Goal: Task Accomplishment & Management: Complete application form

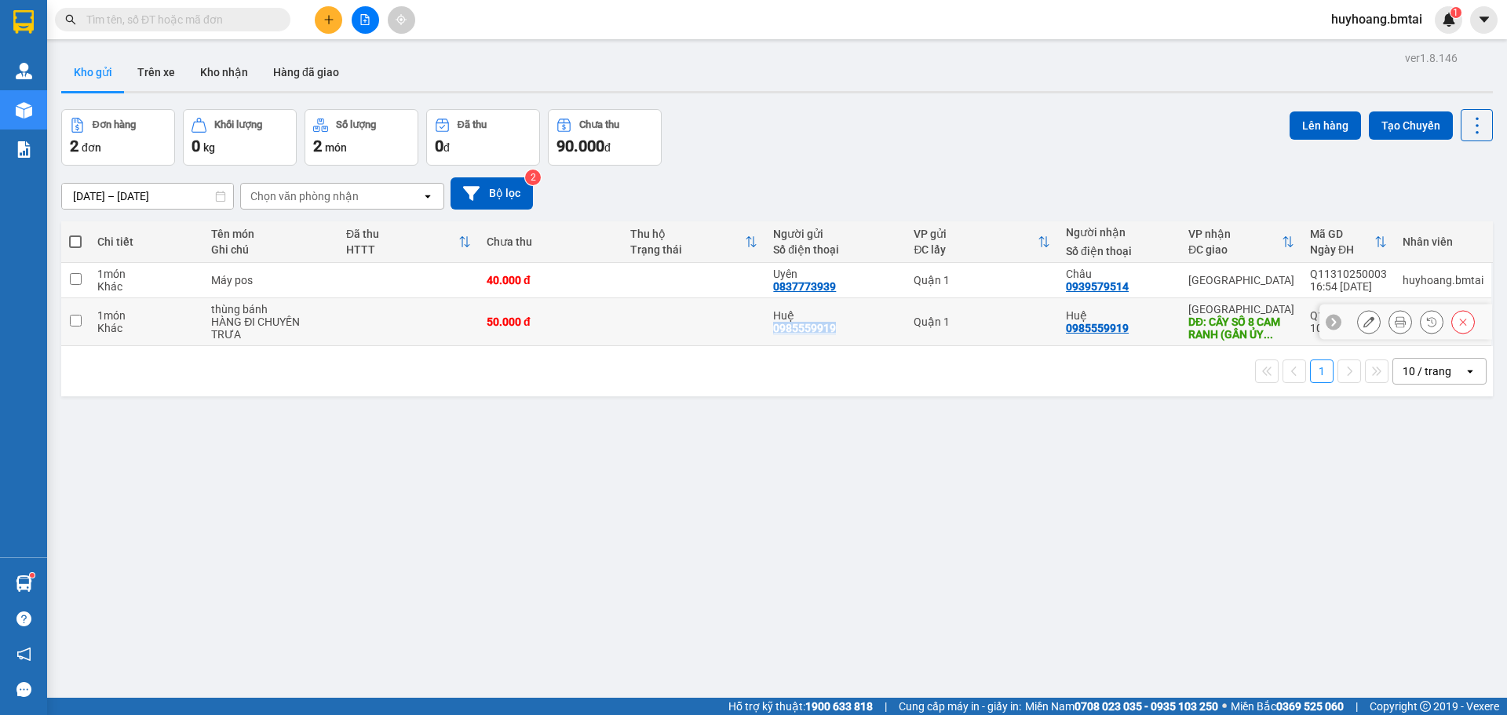
click at [769, 326] on td "Huệ 0985559919" at bounding box center [835, 322] width 141 height 48
checkbox input "true"
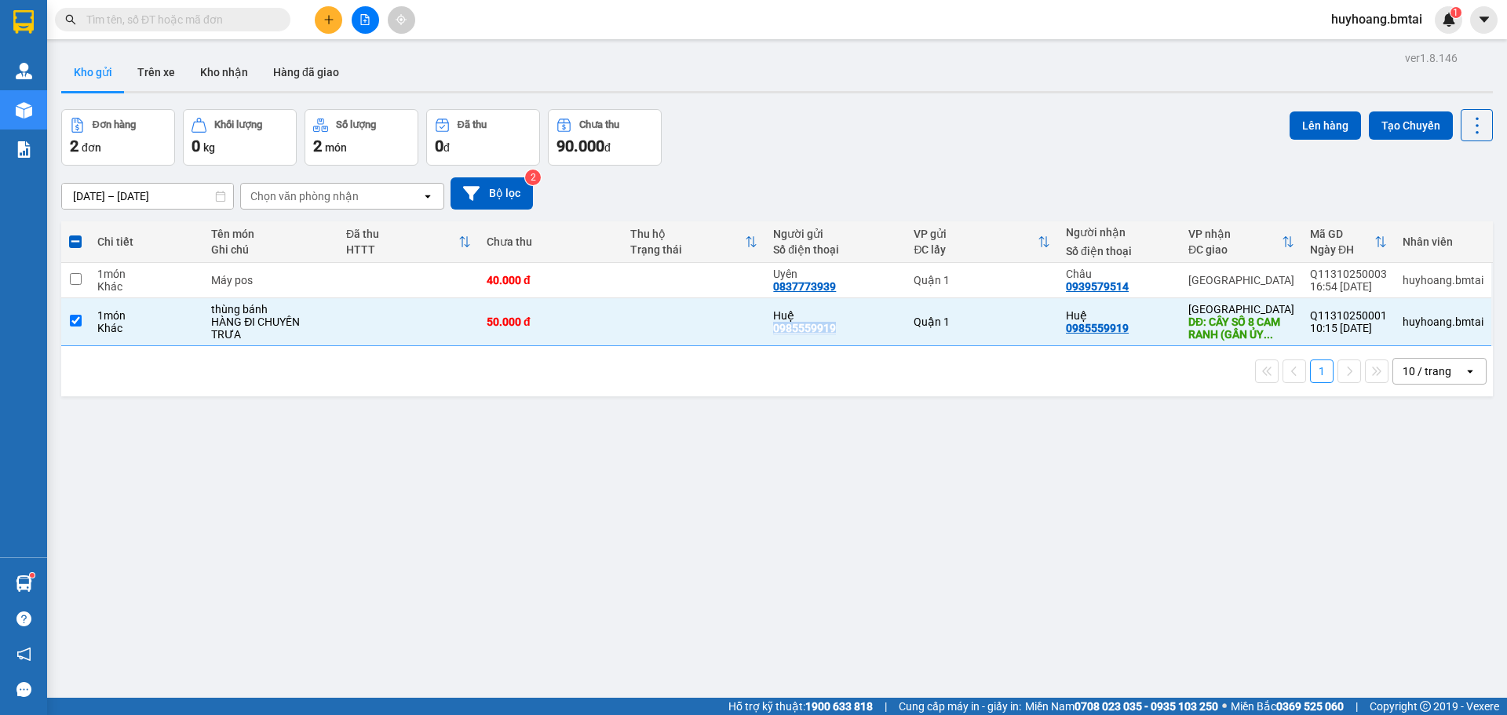
click at [324, 15] on icon "plus" at bounding box center [328, 19] width 11 height 11
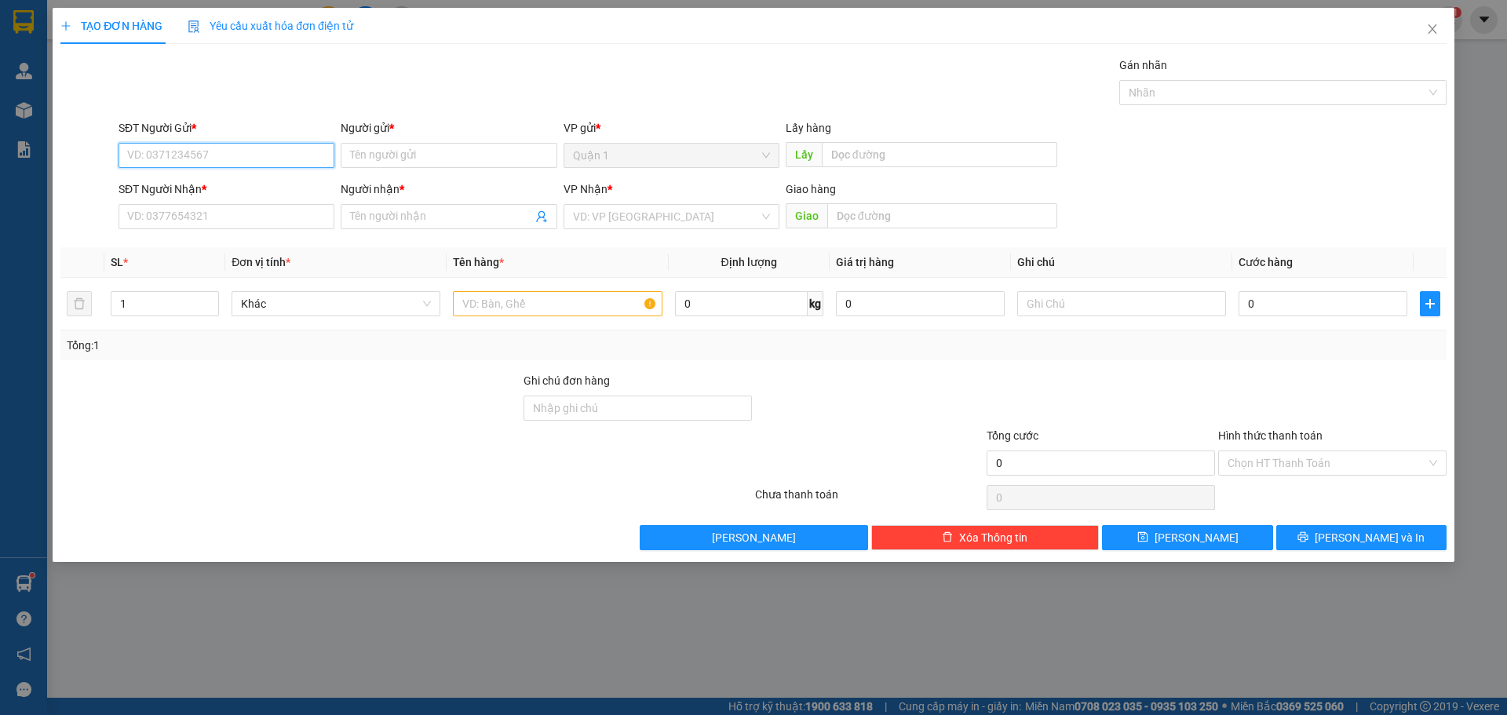
click at [224, 163] on input "SĐT Người Gửi *" at bounding box center [227, 155] width 216 height 25
click at [269, 189] on div "0702769189 - [PERSON_NAME]" at bounding box center [226, 186] width 197 height 17
type input "0702769189"
type input "Trinh"
type input "0909229669"
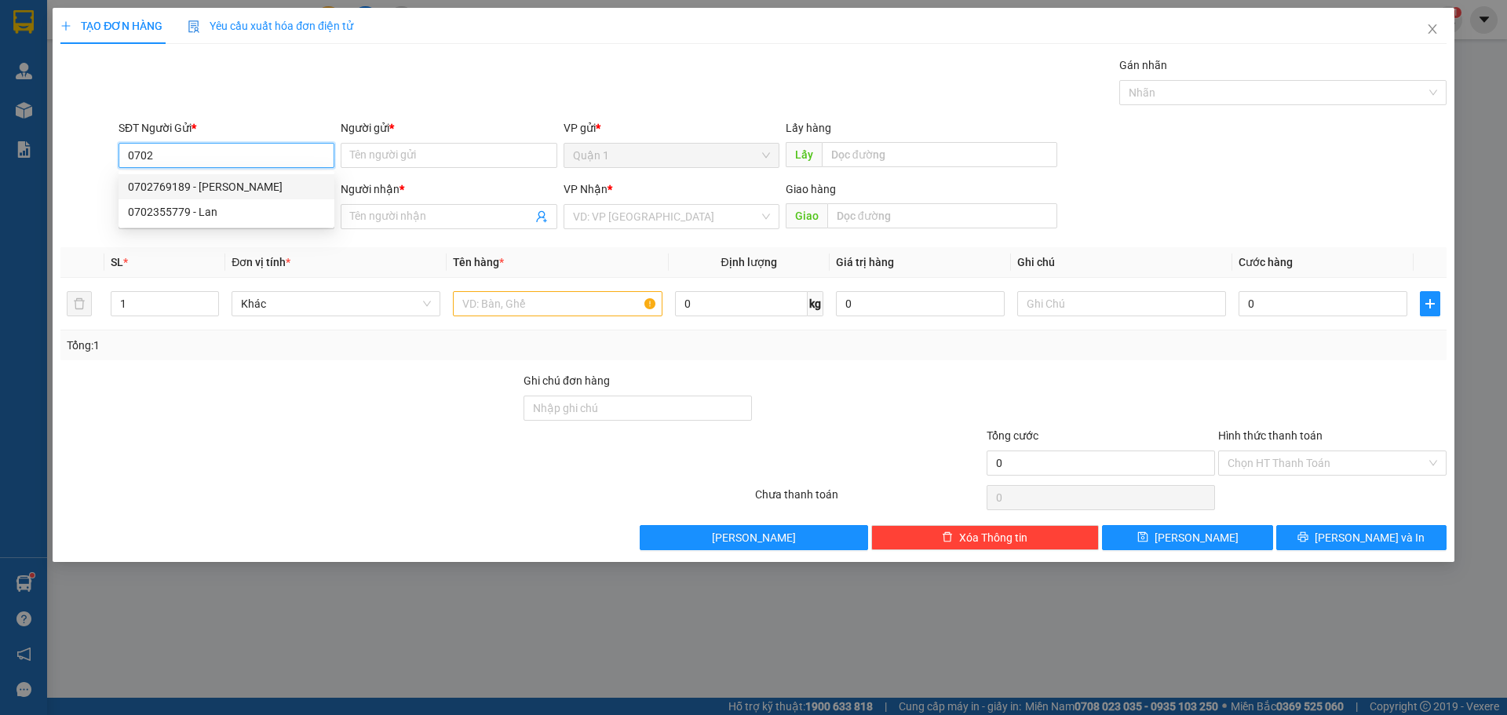
type input "Anh"
type input "đã tt tm 24/09"
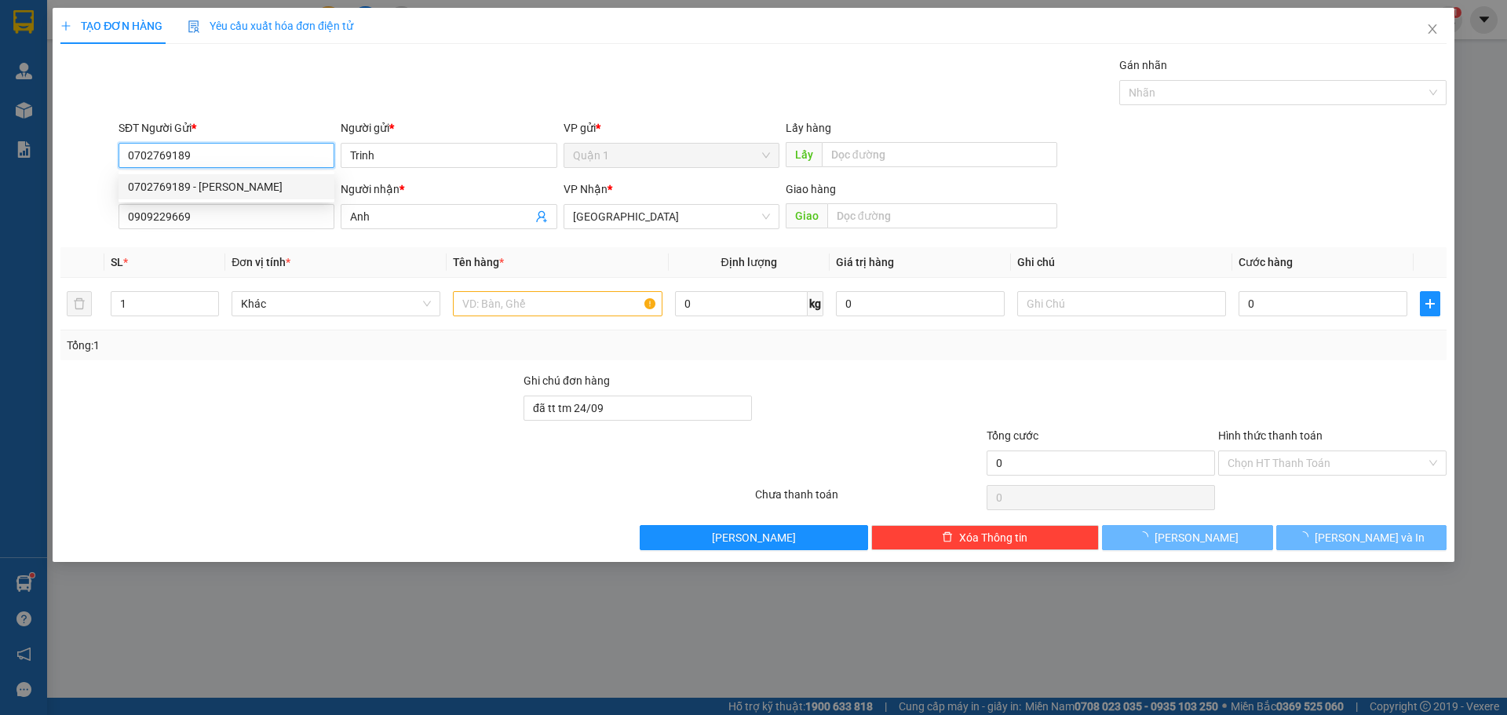
type input "30.000"
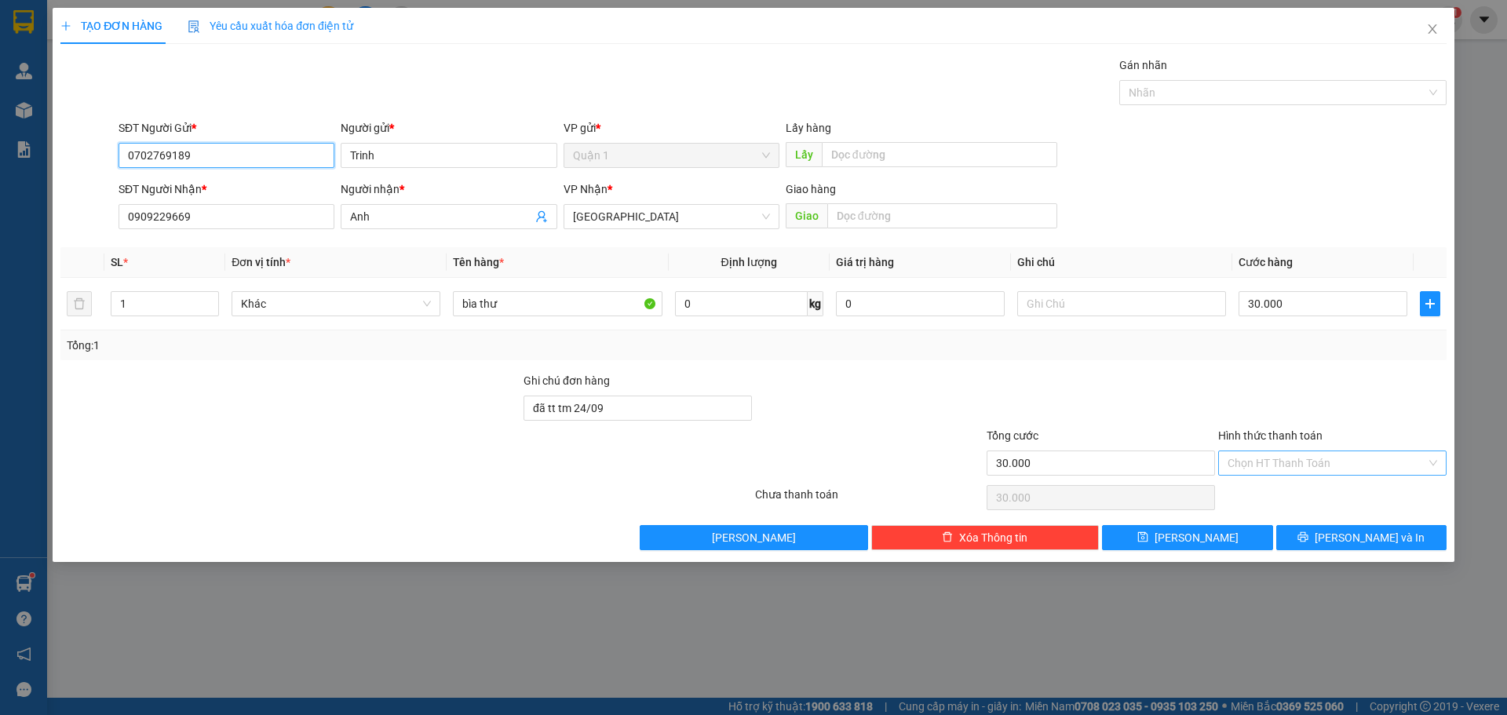
click at [1287, 451] on div "Chọn HT Thanh Toán" at bounding box center [1332, 463] width 228 height 25
type input "0702769189"
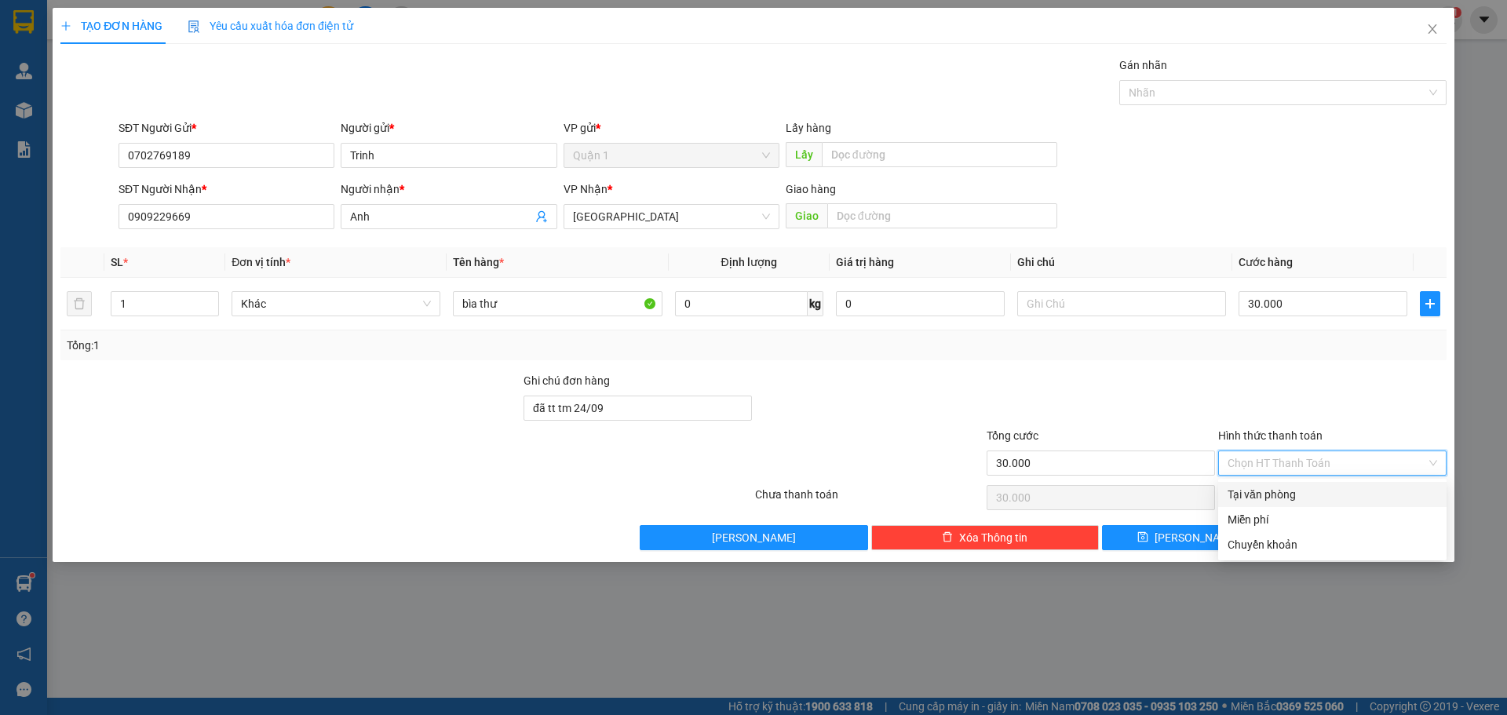
click at [1284, 495] on div "Tại văn phòng" at bounding box center [1333, 494] width 210 height 17
type input "0"
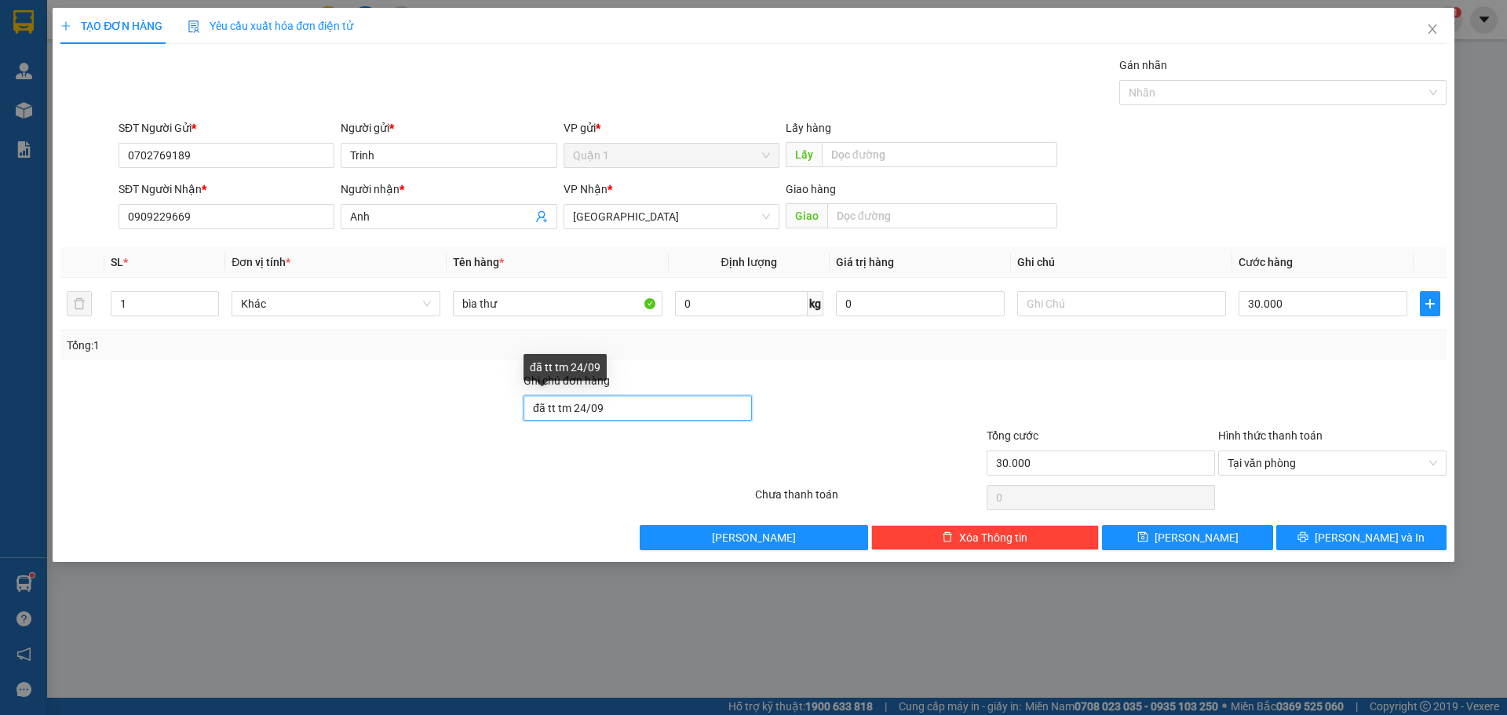
click at [653, 416] on input "đã tt tm 24/09" at bounding box center [638, 408] width 228 height 25
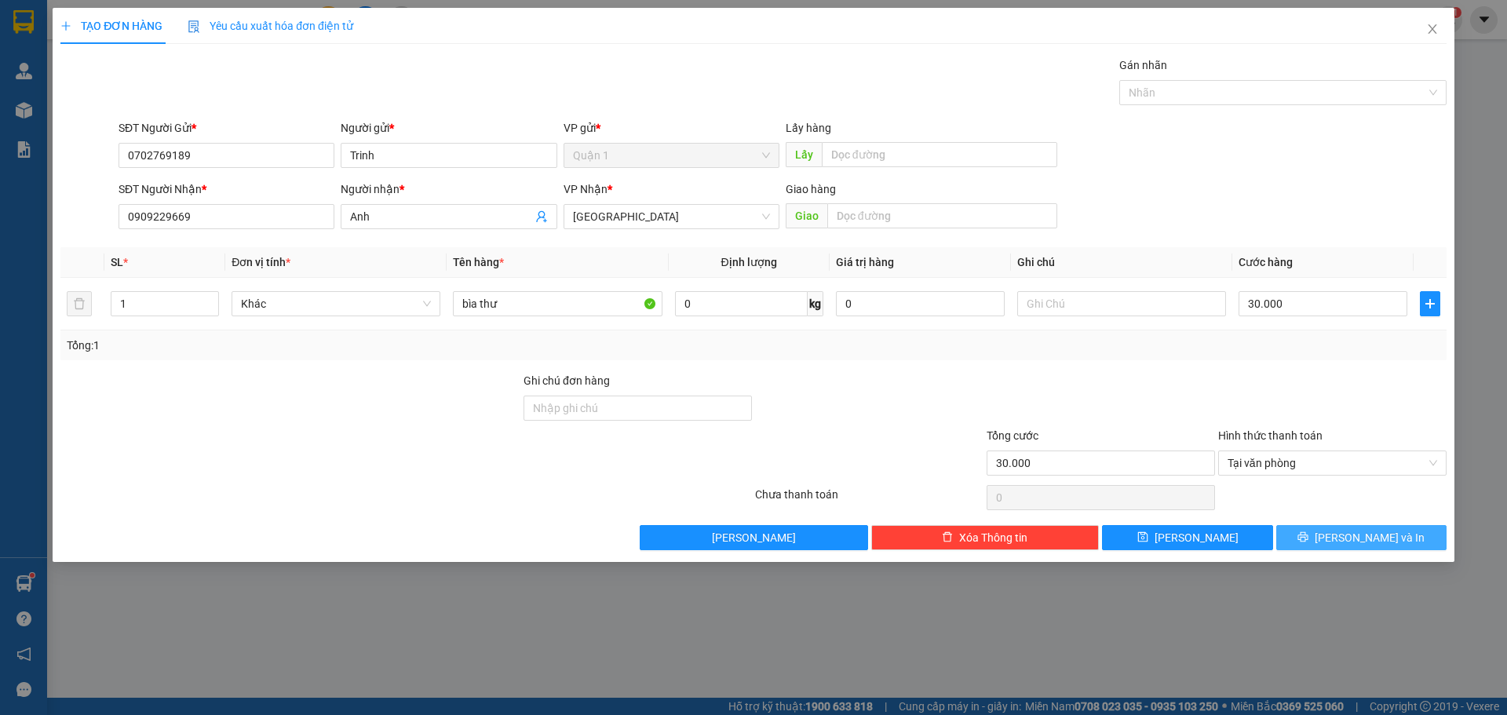
click at [1351, 538] on span "[PERSON_NAME] và In" at bounding box center [1370, 537] width 110 height 17
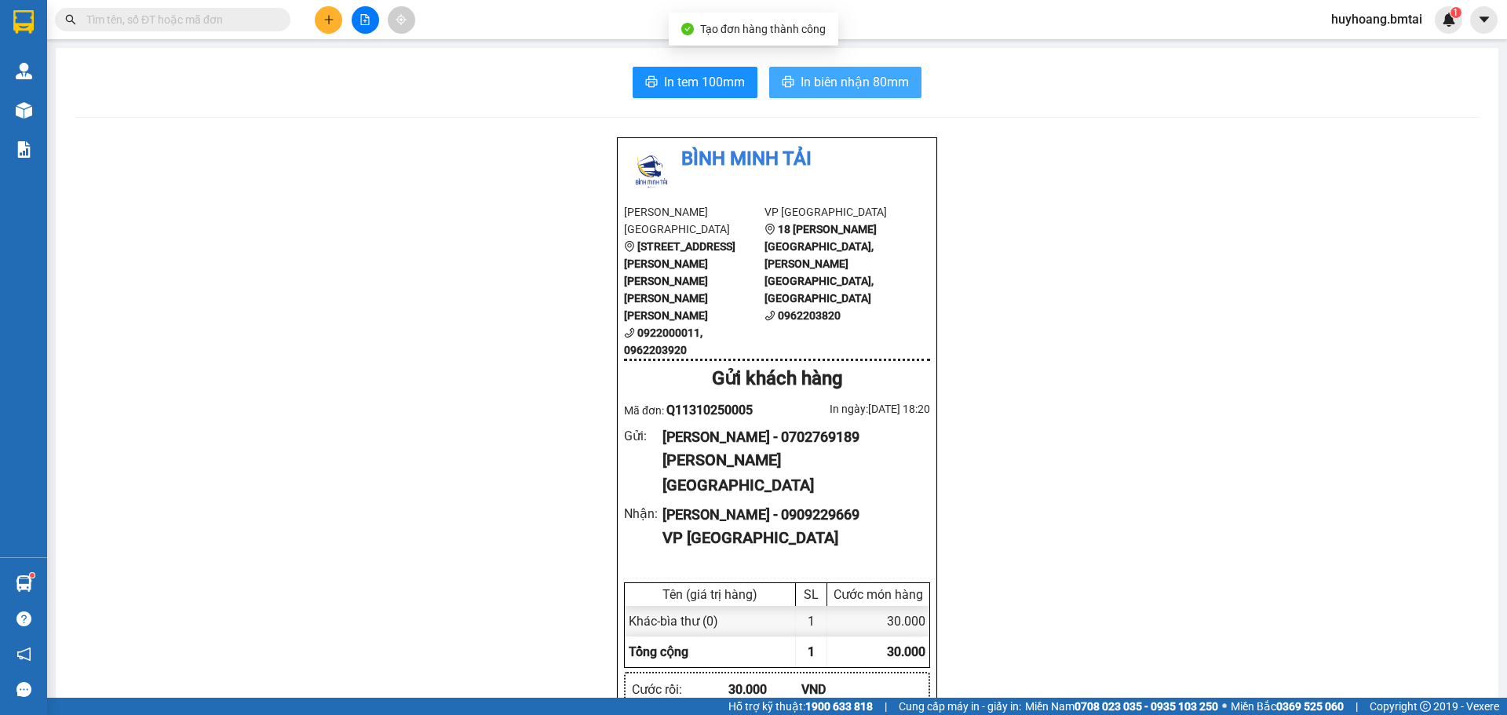
click at [845, 91] on span "In biên nhận 80mm" at bounding box center [855, 82] width 108 height 20
